Goal: Find specific page/section: Find specific page/section

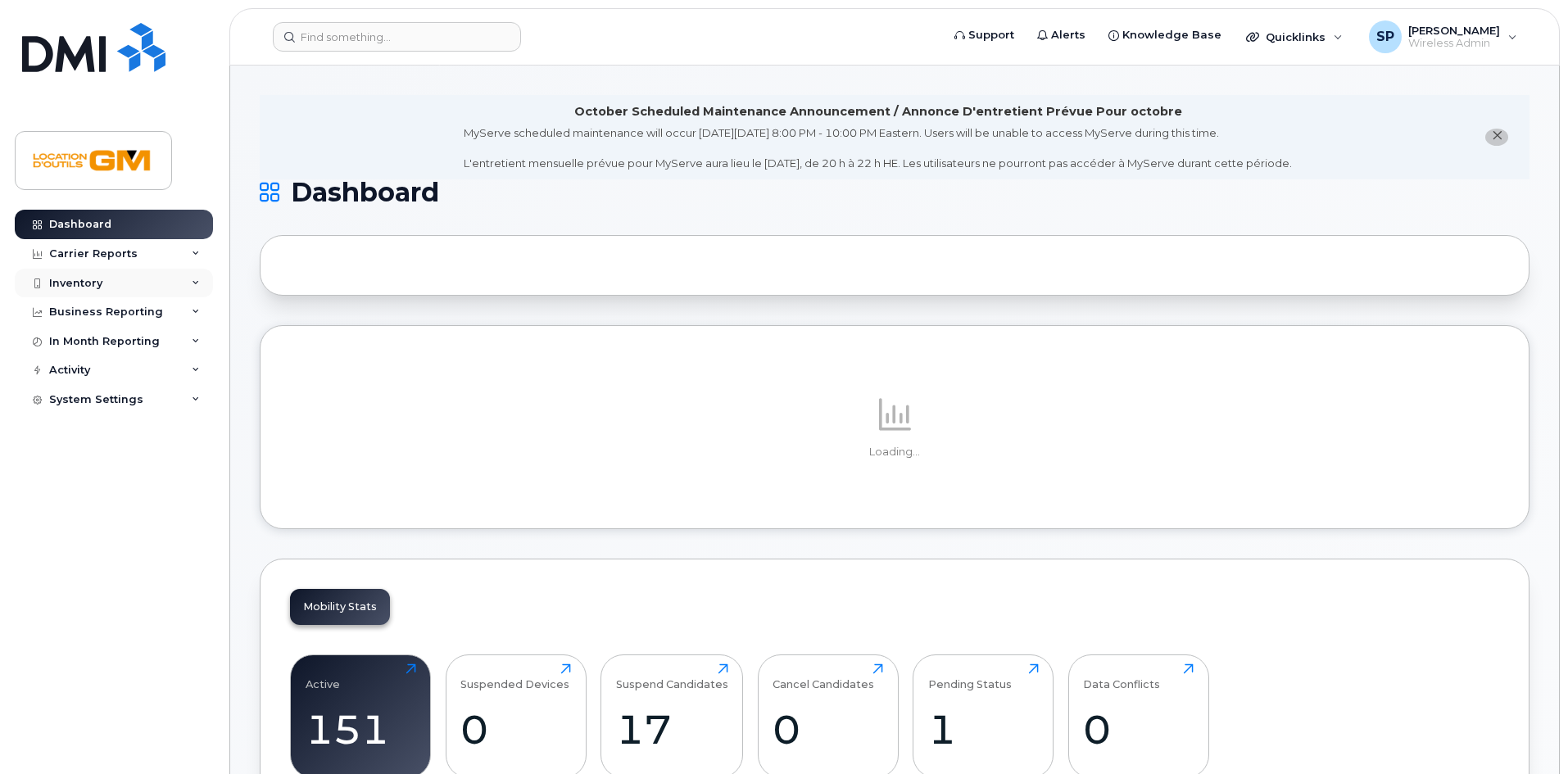
click at [133, 279] on div "Inventory" at bounding box center [113, 283] width 199 height 30
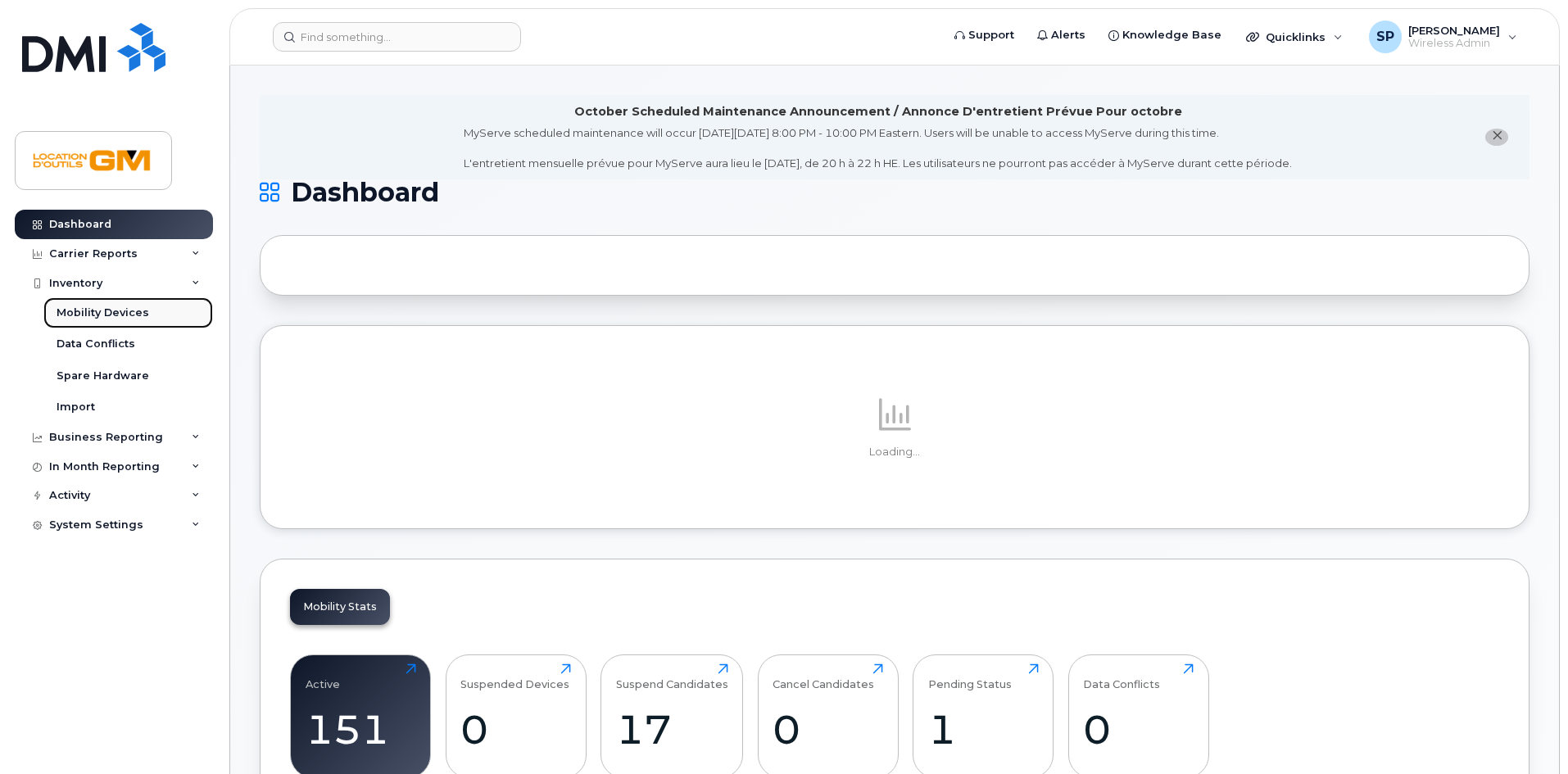
click at [131, 303] on link "Mobility Devices" at bounding box center [128, 313] width 170 height 31
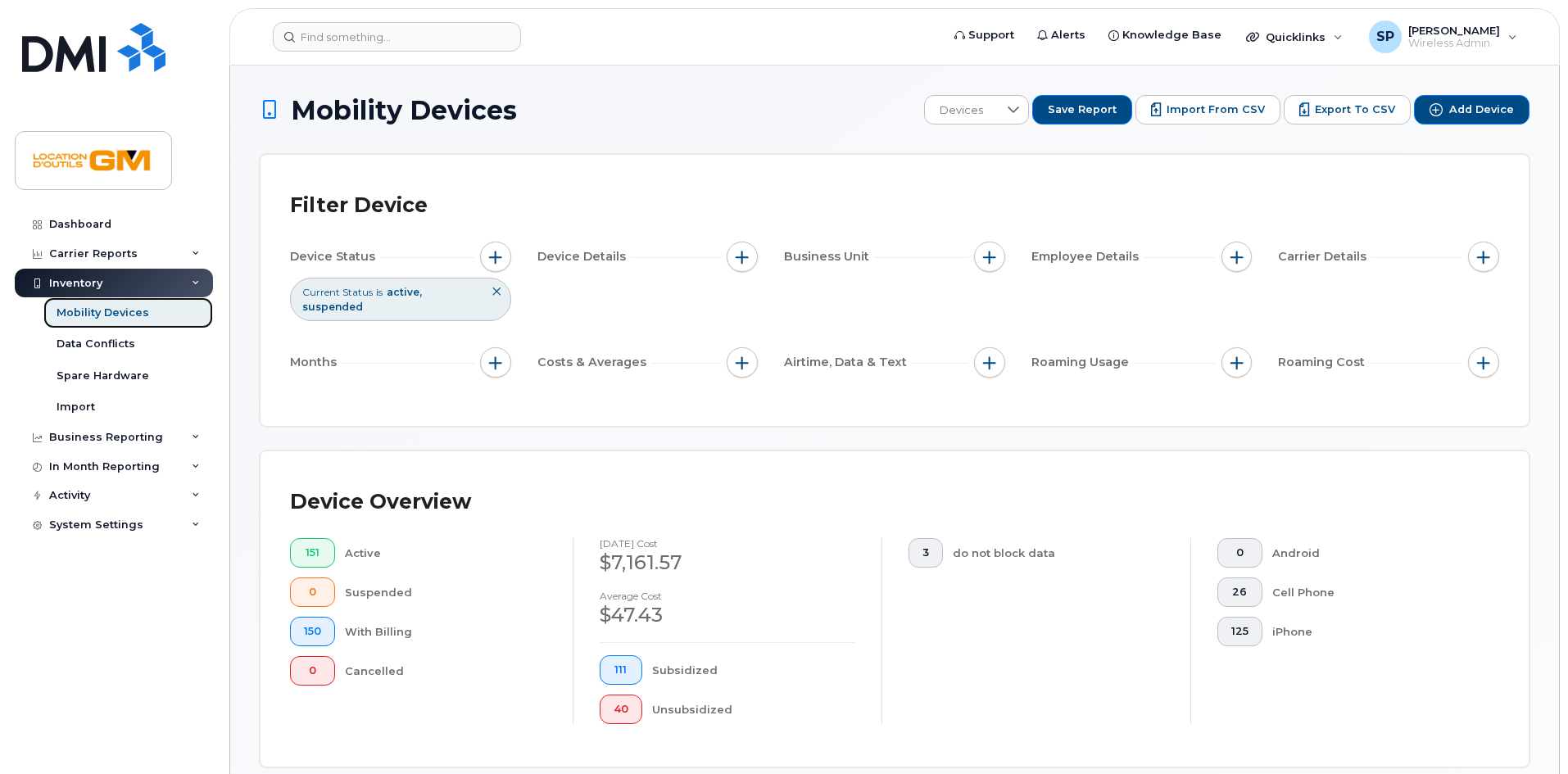
click at [142, 318] on div "Mobility Devices" at bounding box center [103, 313] width 93 height 15
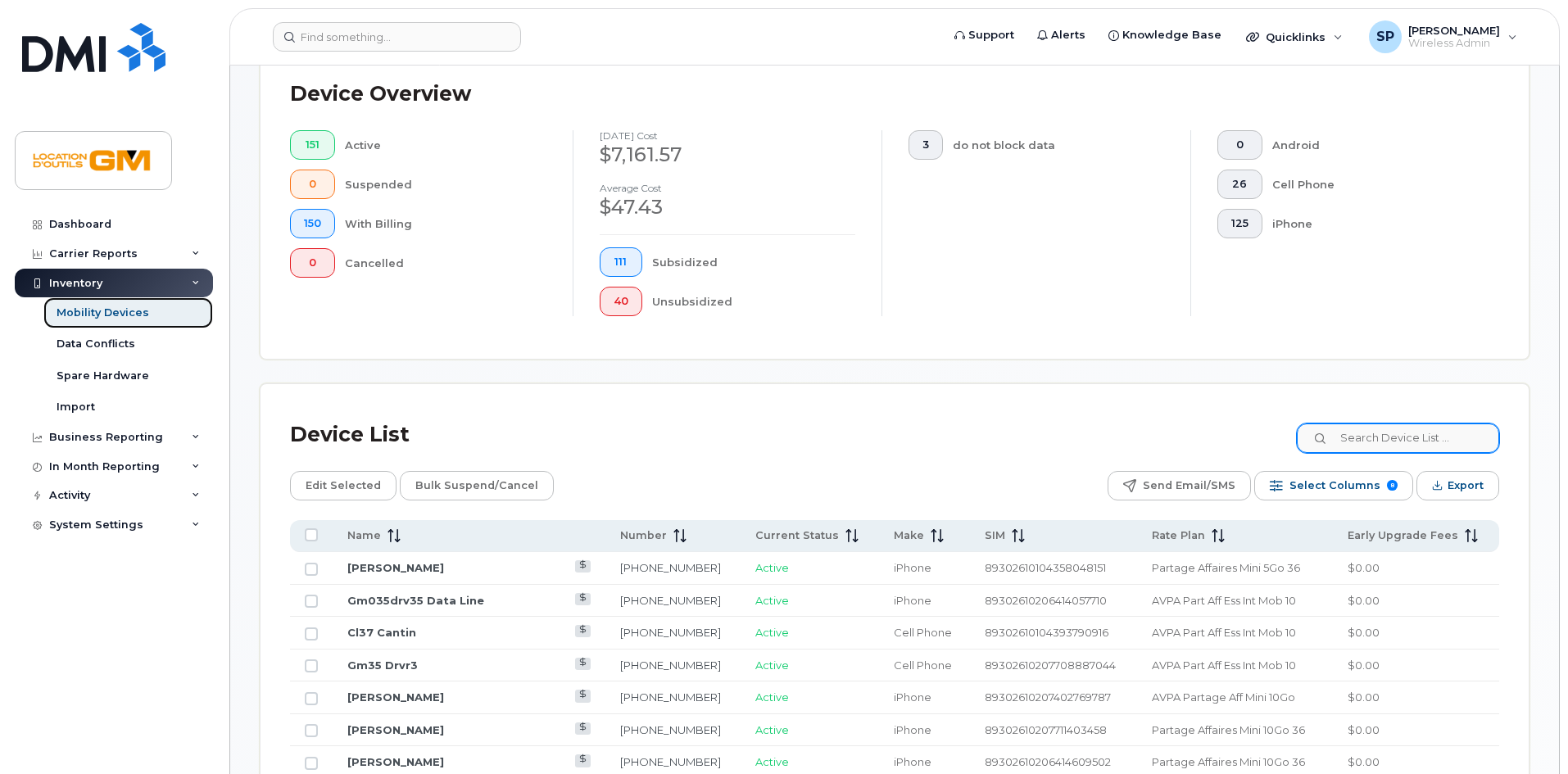
scroll to position [409, 0]
click at [1365, 425] on input at bounding box center [1397, 437] width 204 height 30
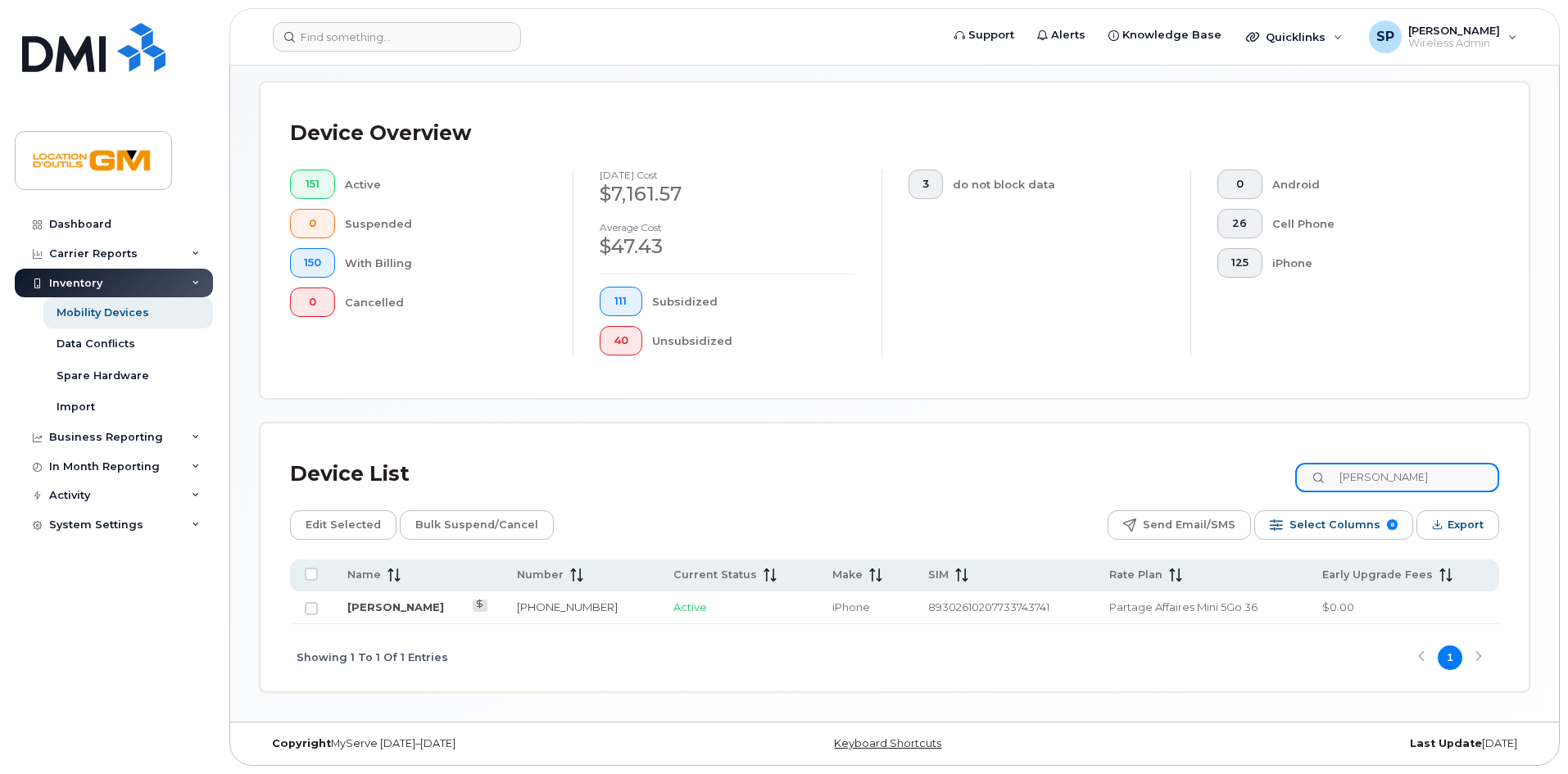
scroll to position [355, 0]
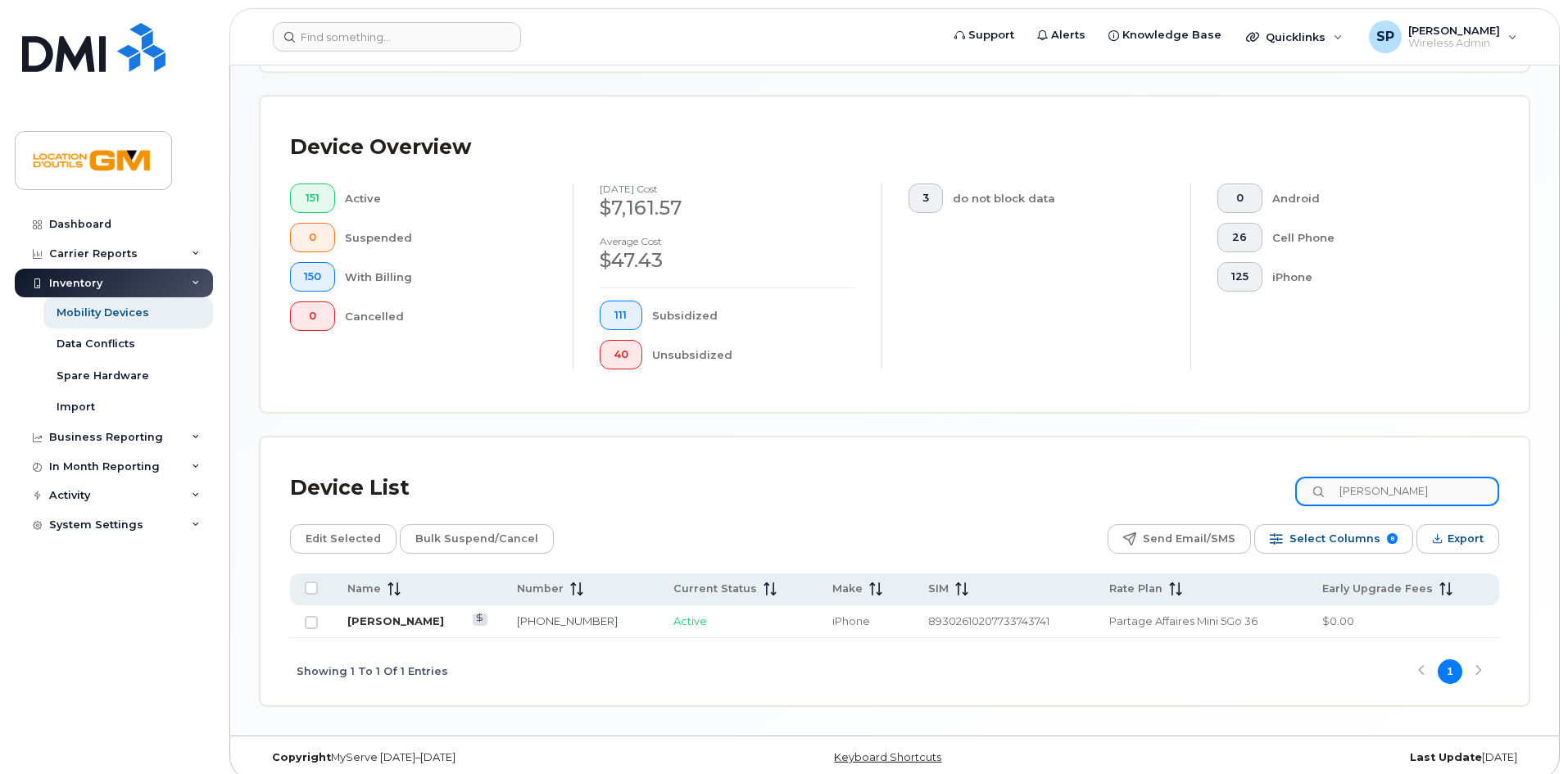
type input "[PERSON_NAME]"
click at [409, 614] on link "[PERSON_NAME]" at bounding box center [396, 621] width 97 height 13
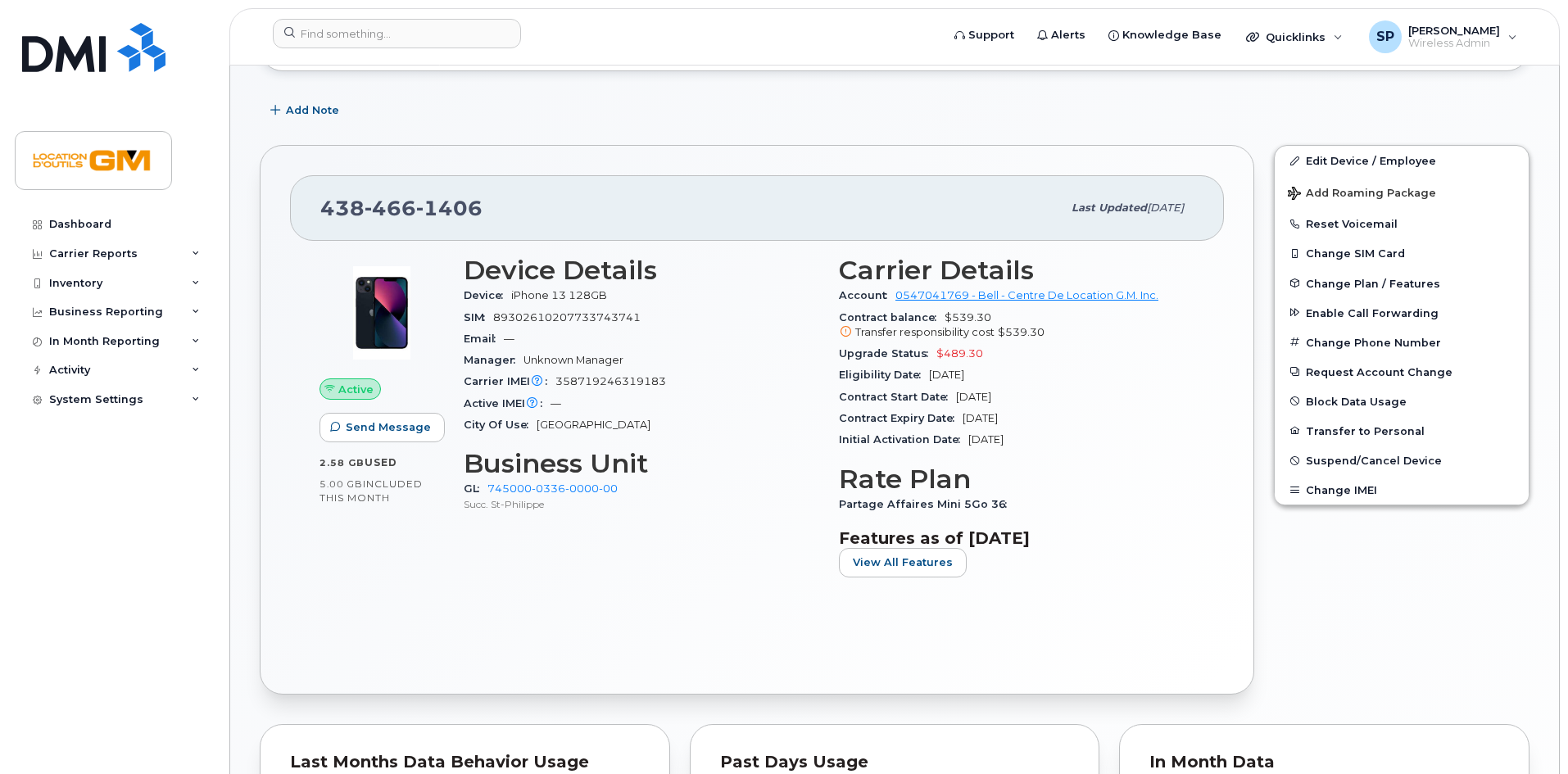
scroll to position [326, 0]
